Goal: Information Seeking & Learning: Learn about a topic

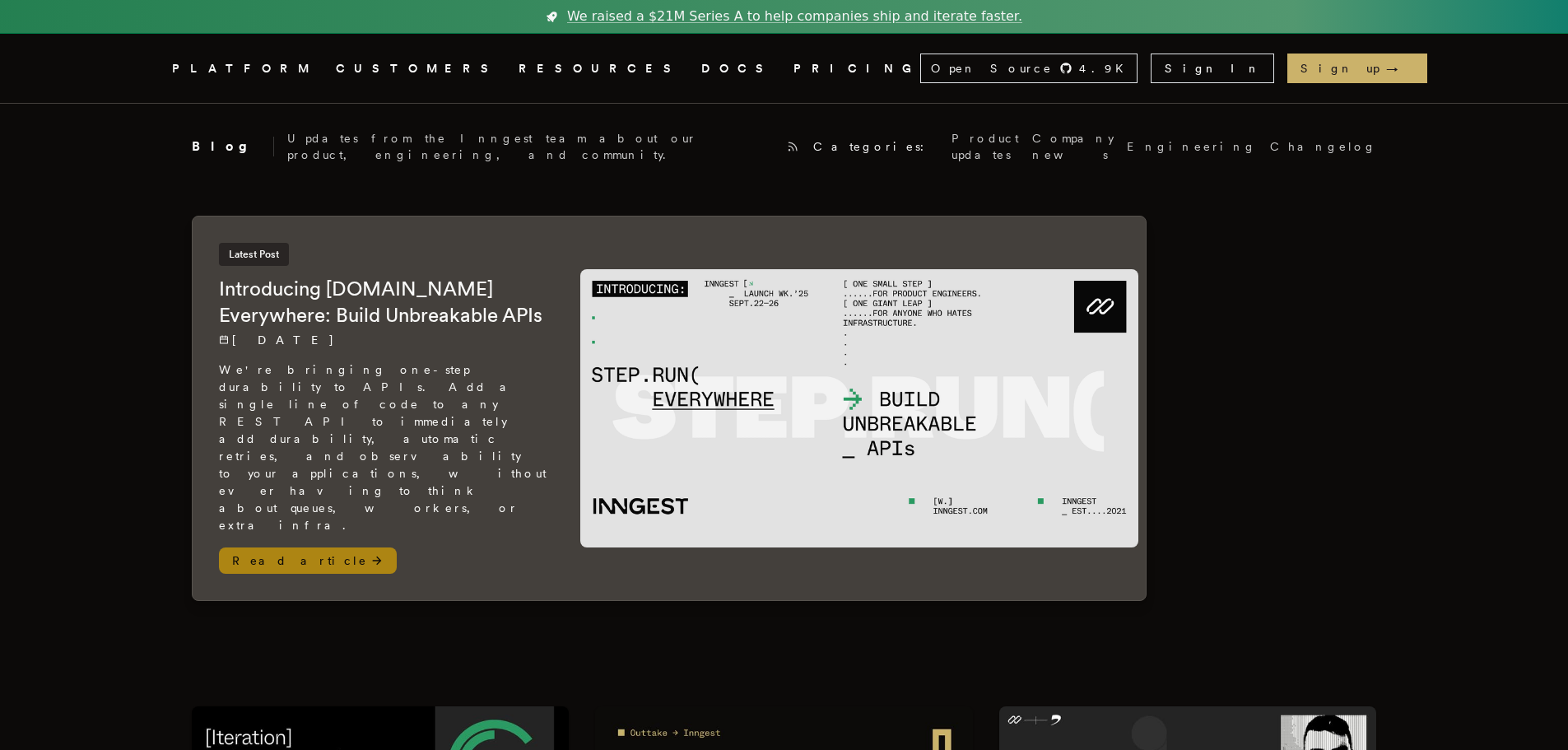
click at [372, 557] on icon at bounding box center [377, 560] width 9 height 8
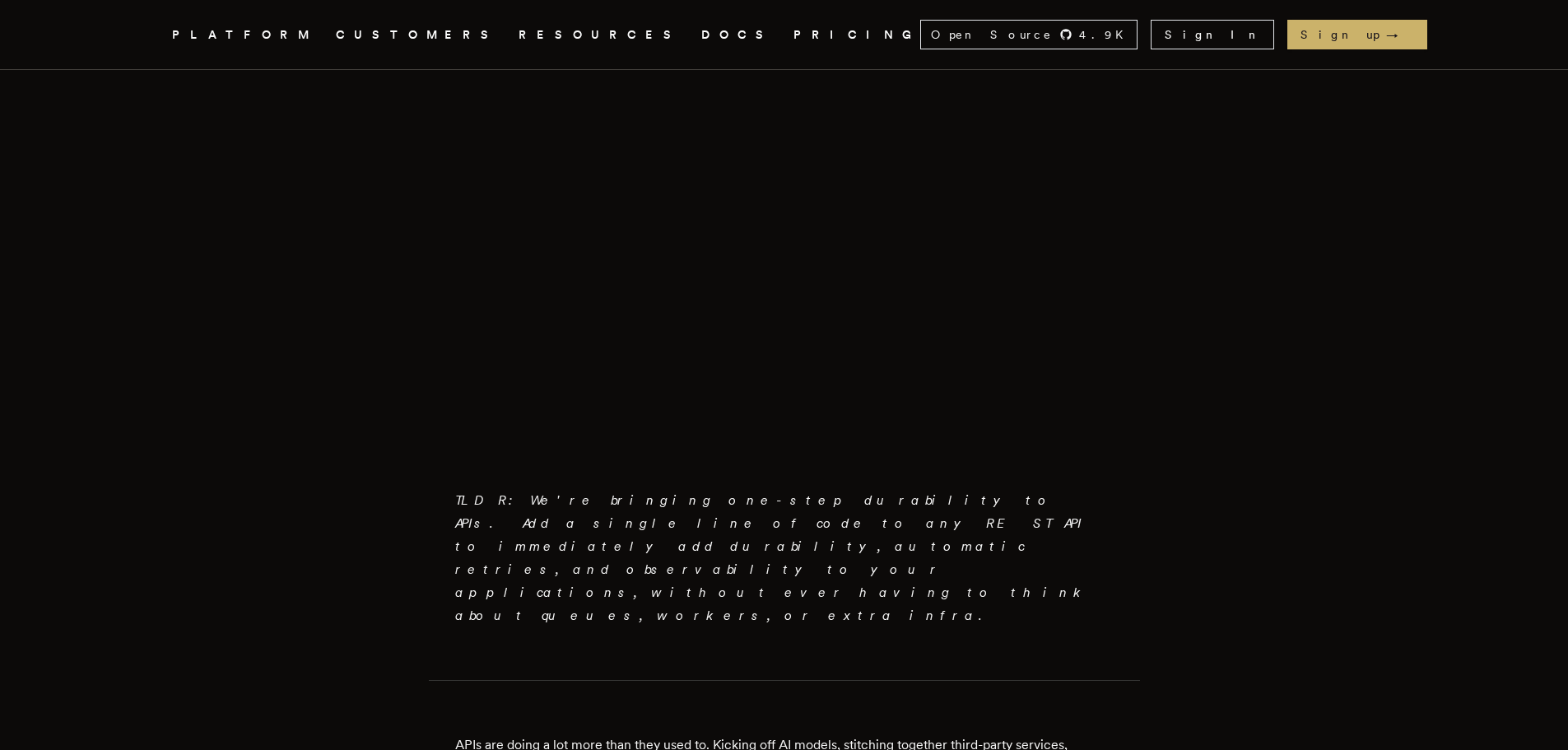
scroll to position [576, 0]
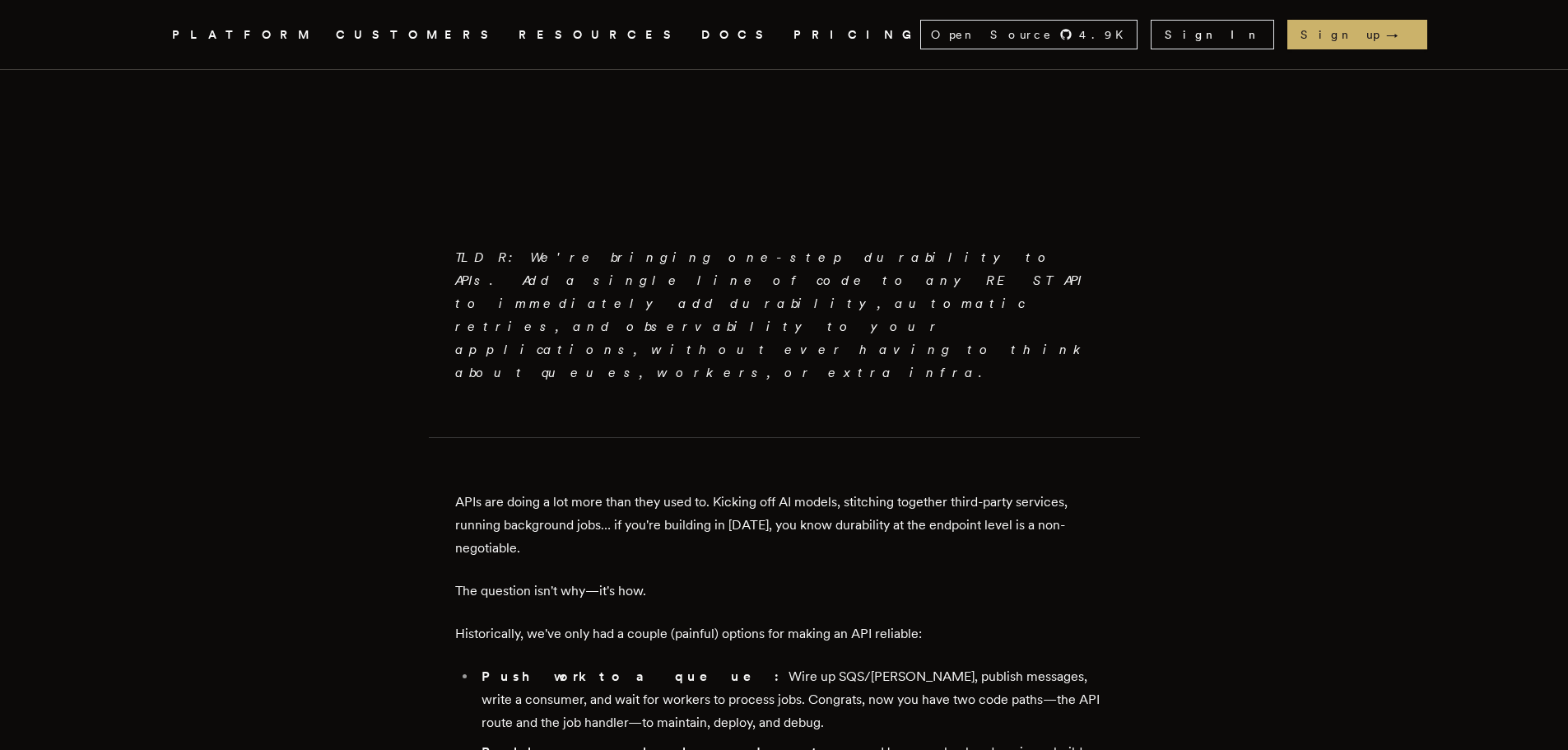
scroll to position [823, 0]
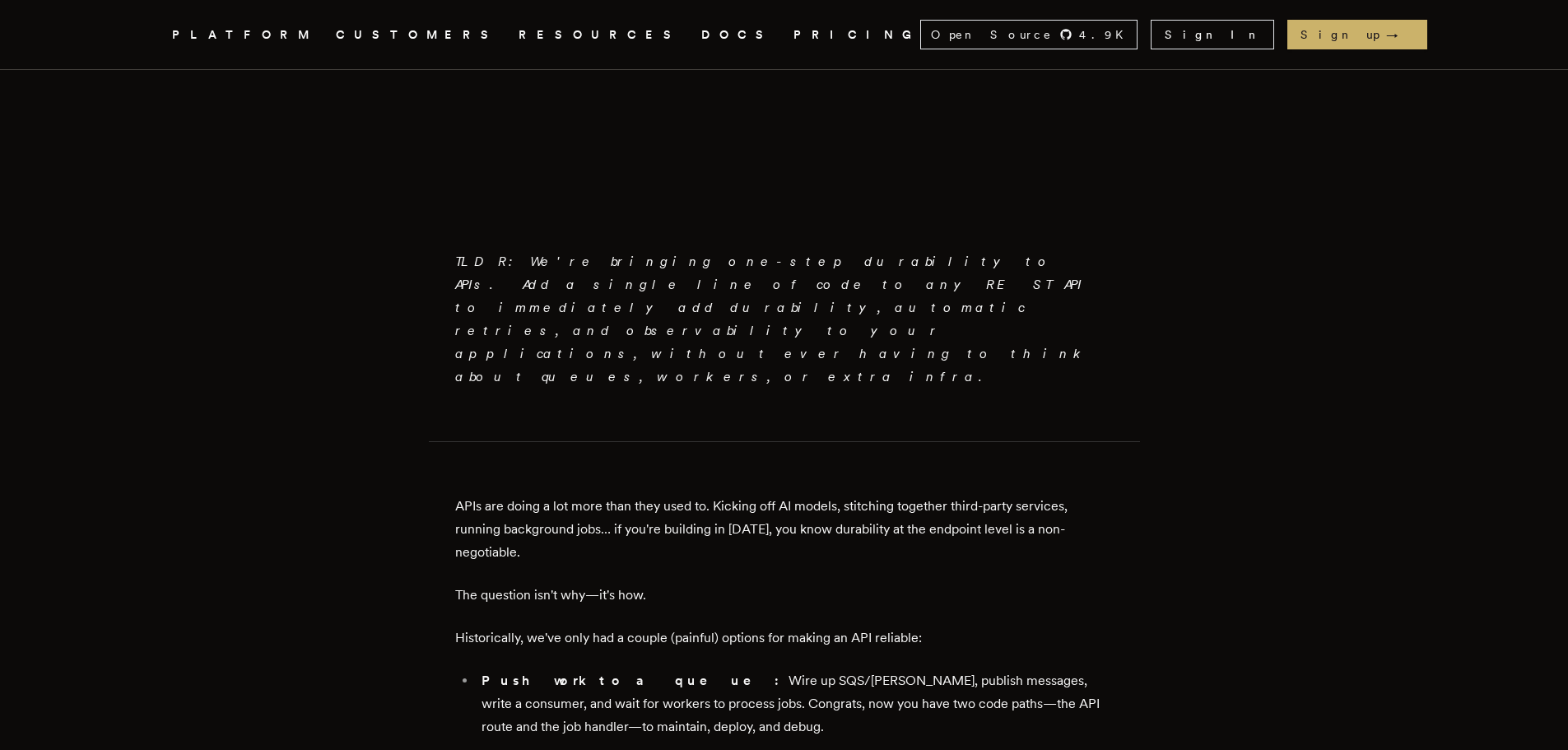
click at [701, 34] on link "DOCS" at bounding box center [737, 35] width 73 height 21
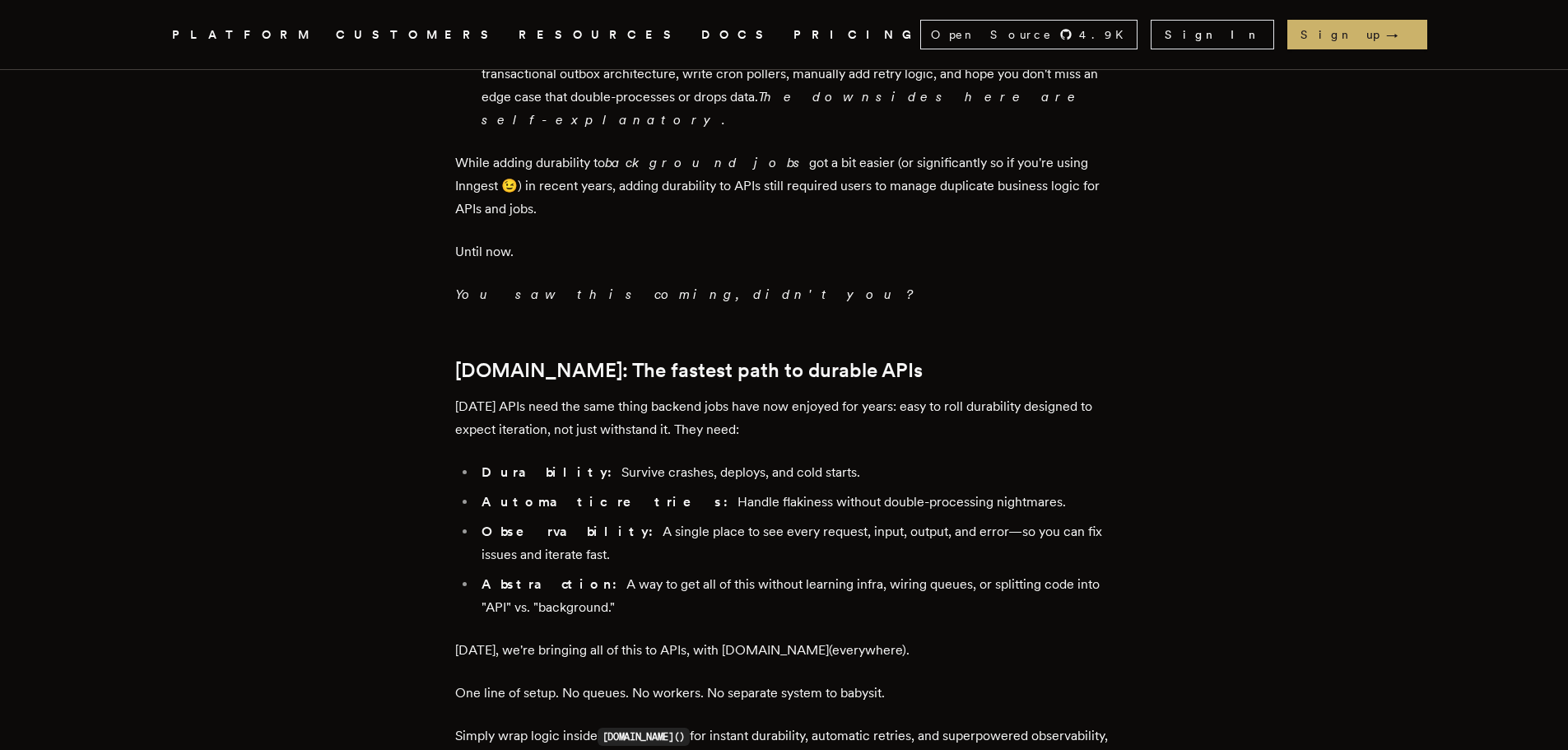
scroll to position [1644, 0]
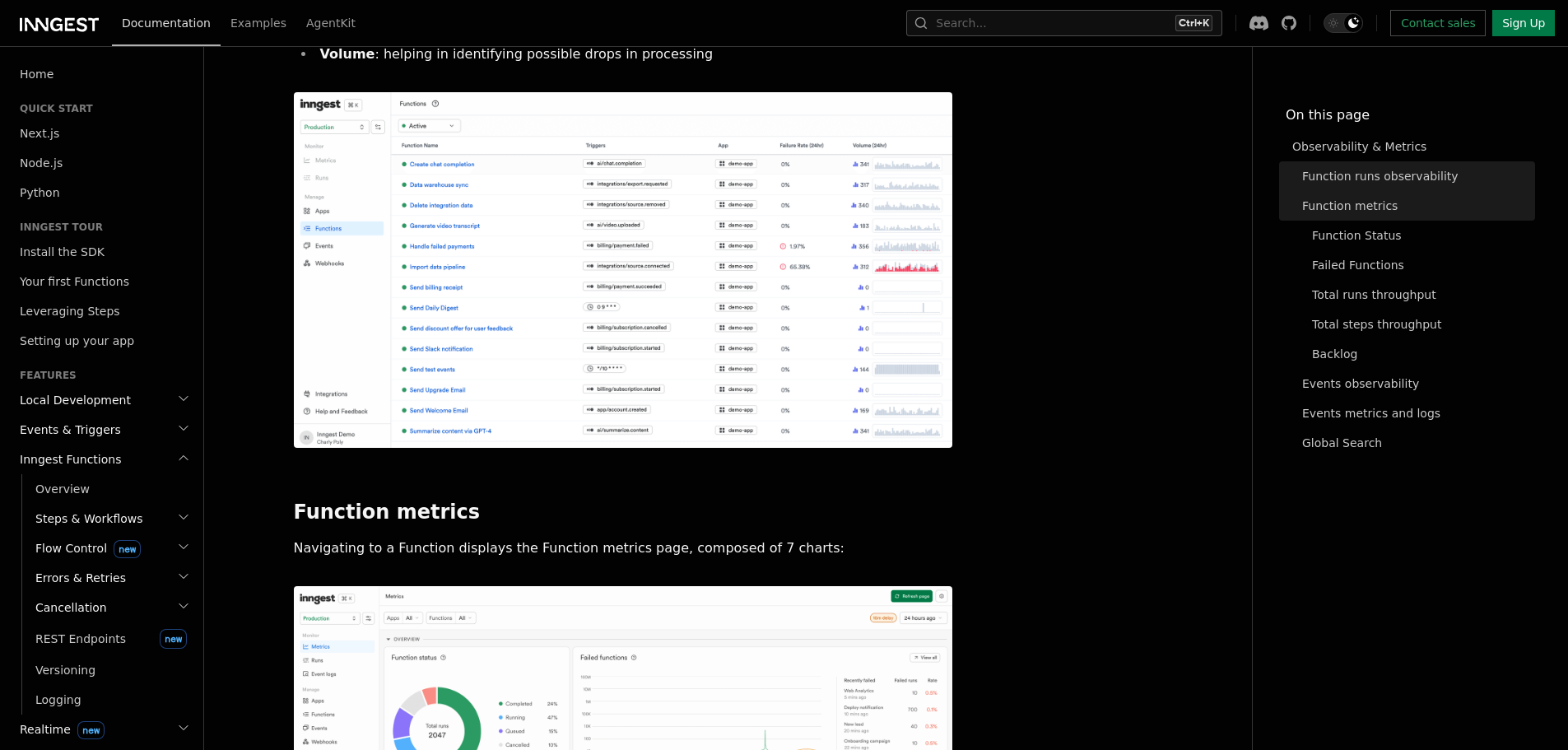
scroll to position [741, 0]
